Goal: Task Accomplishment & Management: Manage account settings

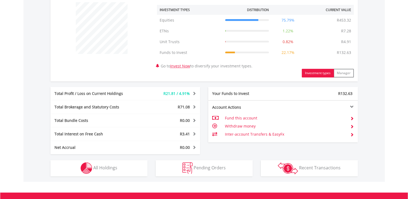
scroll to position [209, 0]
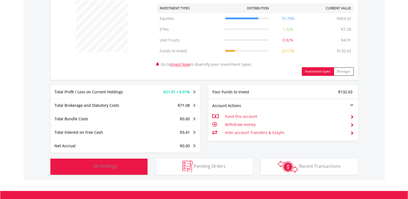
click at [144, 167] on button "Holdings All Holdings" at bounding box center [98, 167] width 97 height 16
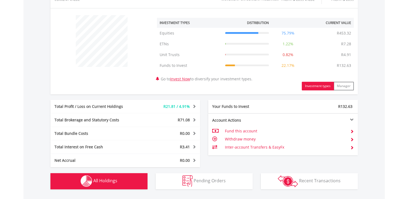
scroll to position [193, 0]
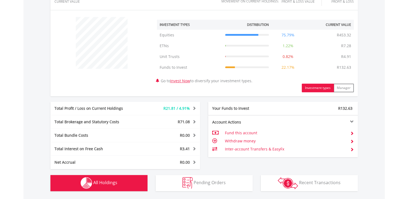
click at [273, 108] on div "Your Funds to Invest" at bounding box center [245, 108] width 75 height 5
click at [237, 140] on td "Withdraw money" at bounding box center [285, 141] width 121 height 8
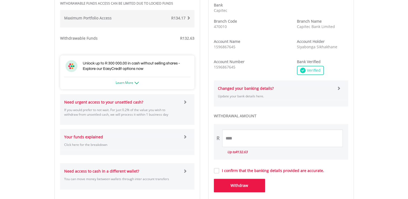
scroll to position [240, 0]
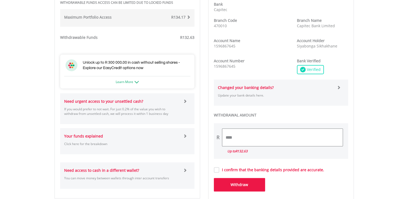
click at [242, 138] on input "****" at bounding box center [282, 138] width 121 height 18
type input "*"
type input "******"
click at [246, 184] on button "Withdraw" at bounding box center [239, 184] width 51 height 13
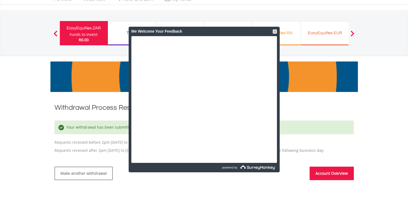
scroll to position [25, 0]
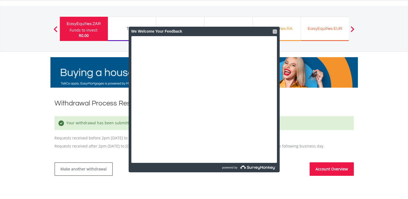
click at [274, 32] on div at bounding box center [275, 31] width 4 height 4
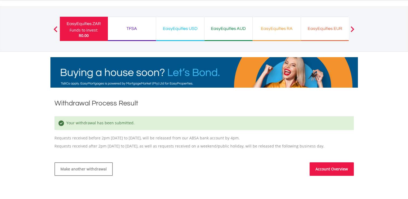
click at [56, 28] on span at bounding box center [56, 29] width 4 height 6
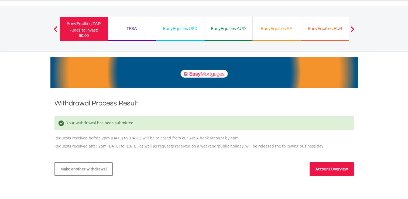
scroll to position [0, 0]
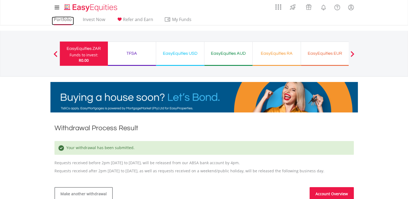
click at [62, 20] on link "Portfolio" at bounding box center [63, 21] width 22 height 8
